Goal: Transaction & Acquisition: Download file/media

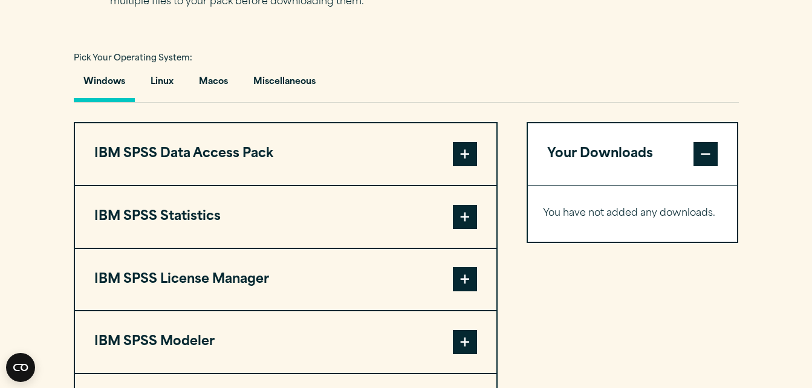
scroll to position [859, 0]
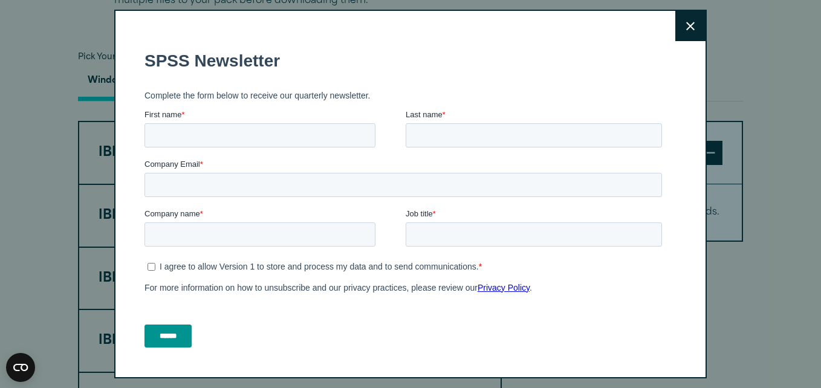
click at [686, 25] on icon at bounding box center [690, 26] width 8 height 9
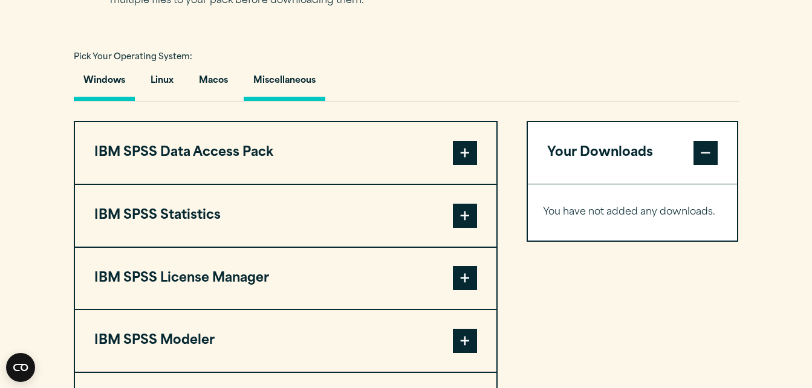
click at [279, 82] on button "Miscellaneous" at bounding box center [285, 84] width 82 height 34
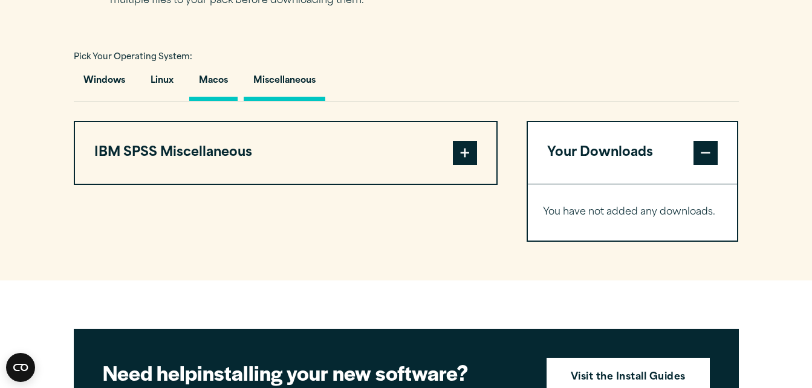
click at [205, 80] on button "Macos" at bounding box center [213, 84] width 48 height 34
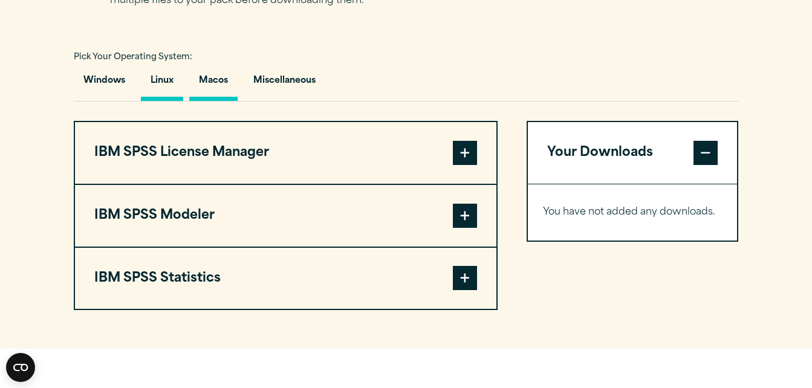
click at [174, 77] on button "Linux" at bounding box center [162, 84] width 42 height 34
click at [123, 76] on button "Windows" at bounding box center [104, 84] width 61 height 34
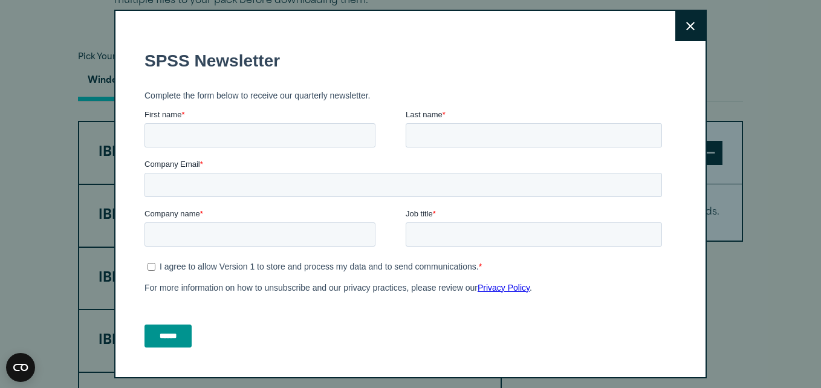
click at [686, 24] on icon at bounding box center [690, 26] width 8 height 8
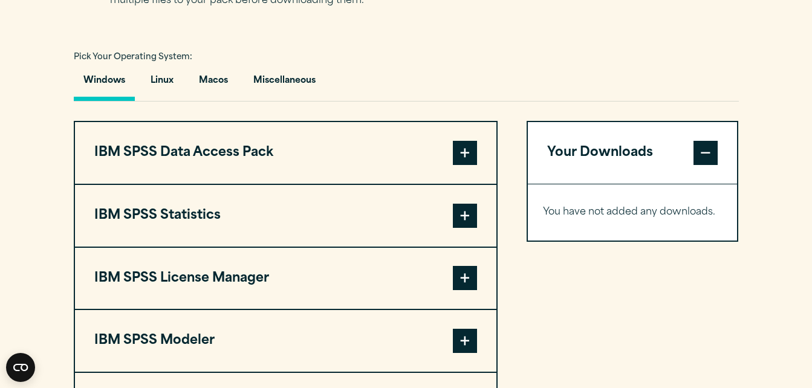
click at [472, 213] on span at bounding box center [465, 216] width 24 height 24
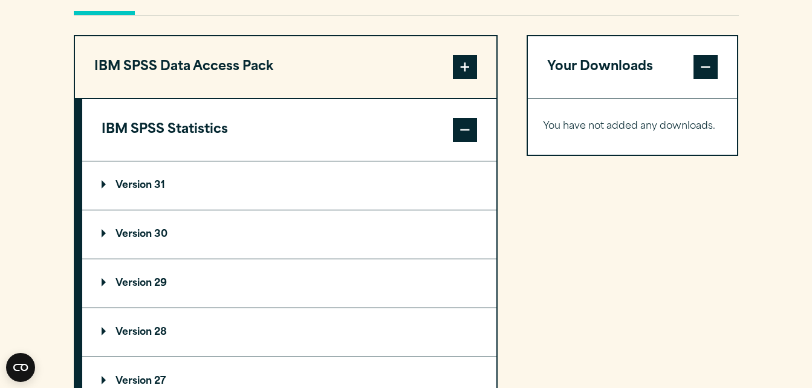
scroll to position [943, 0]
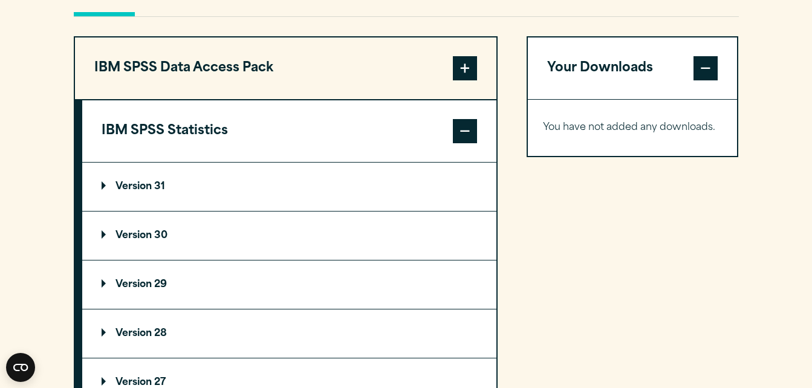
click at [159, 177] on summary "Version 31" at bounding box center [289, 187] width 414 height 48
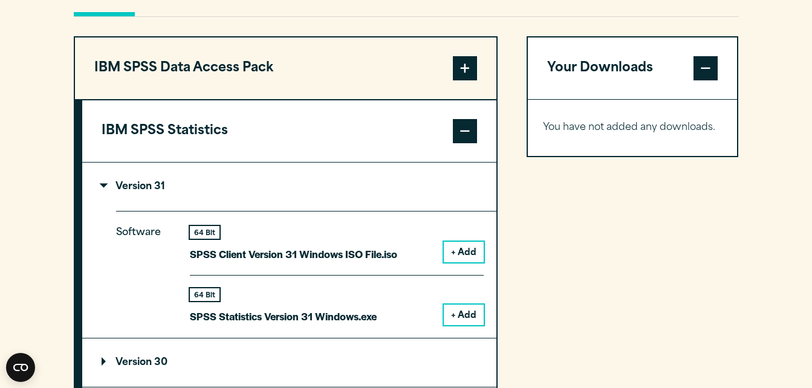
click at [458, 307] on button "+ Add" at bounding box center [464, 315] width 40 height 21
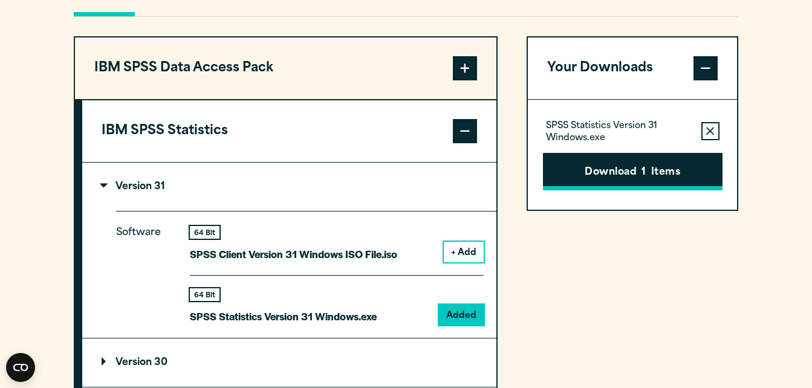
click at [612, 182] on button "Download 1 Items" at bounding box center [633, 171] width 180 height 37
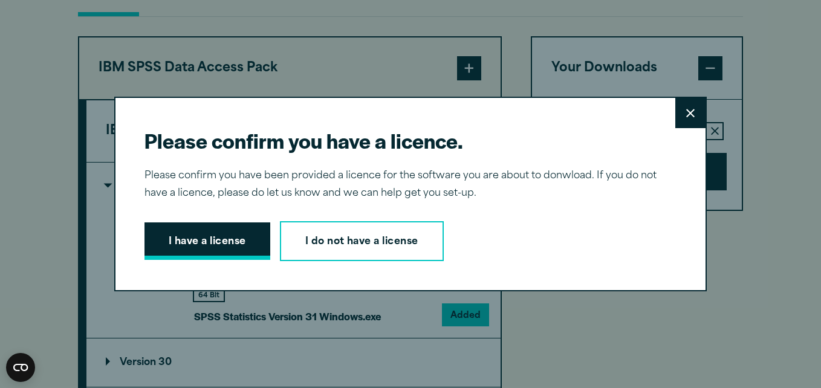
click at [197, 242] on button "I have a license" at bounding box center [208, 241] width 126 height 37
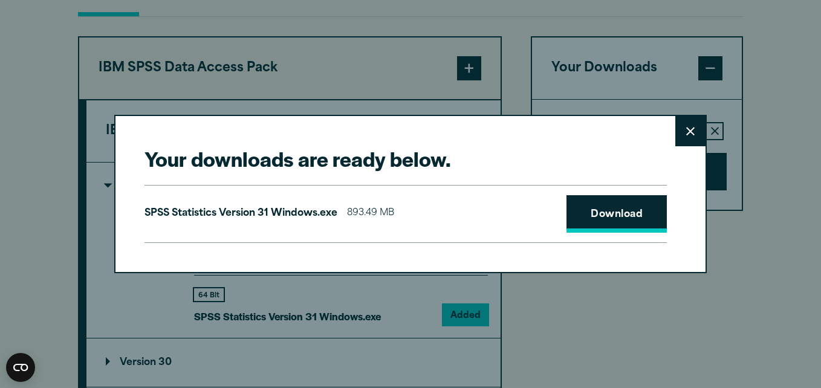
click at [625, 205] on link "Download" at bounding box center [617, 213] width 100 height 37
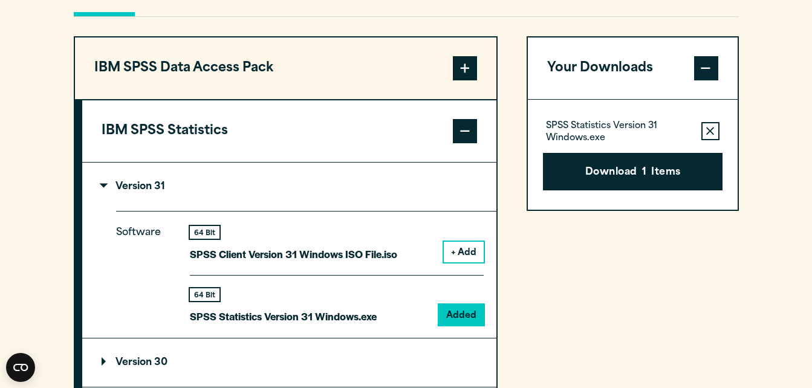
click at [761, 101] on div "Your downloads are ready below. Close SPSS Statistics Version 31 Windows.exe 89…" at bounding box center [406, 194] width 812 height 388
click at [767, 321] on section "Select your software downloads Use the table below to find and navigate to your…" at bounding box center [406, 311] width 812 height 1000
